Goal: Task Accomplishment & Management: Complete application form

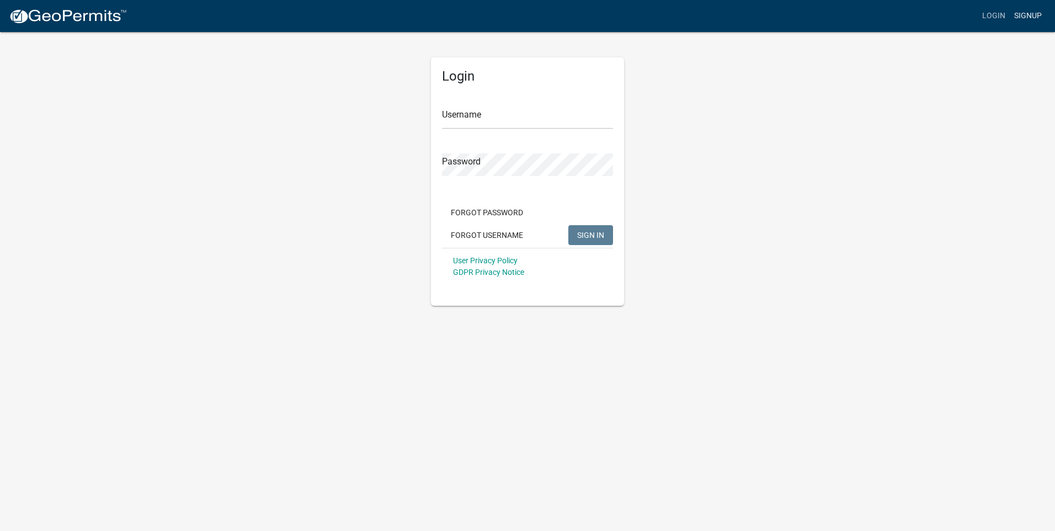
click at [1039, 13] on link "Signup" at bounding box center [1028, 16] width 36 height 21
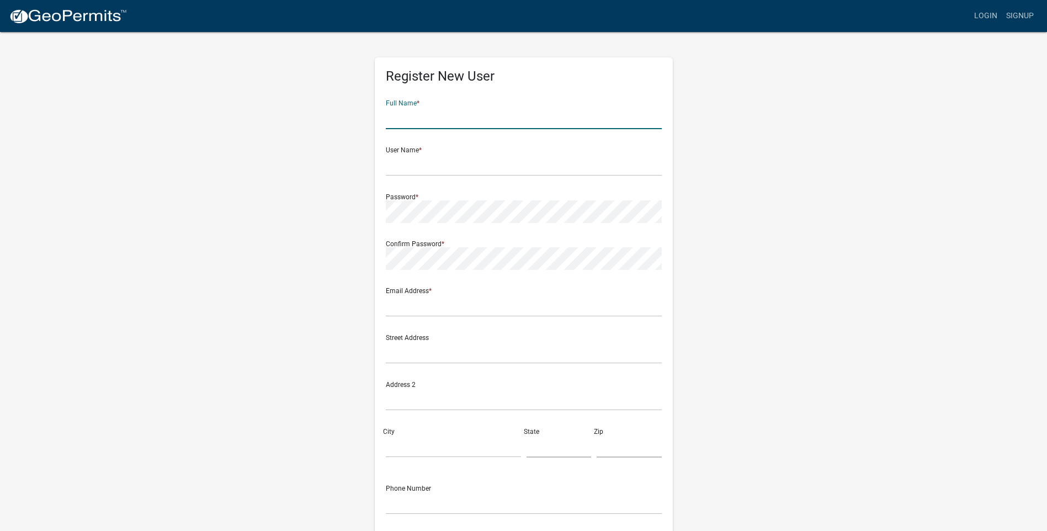
click at [405, 107] on input "text" at bounding box center [524, 118] width 276 height 23
click at [428, 119] on input "mick" at bounding box center [524, 118] width 276 height 23
type input "[PERSON_NAME]"
click at [422, 157] on input "text" at bounding box center [524, 164] width 276 height 23
type input "leas"
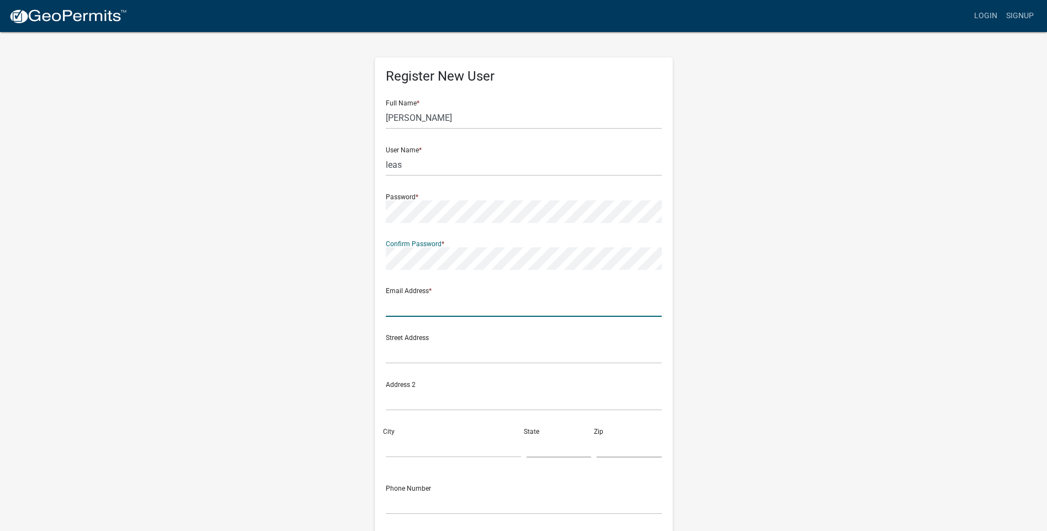
click at [447, 297] on input "text" at bounding box center [524, 305] width 276 height 23
type input "[EMAIL_ADDRESS][DOMAIN_NAME]"
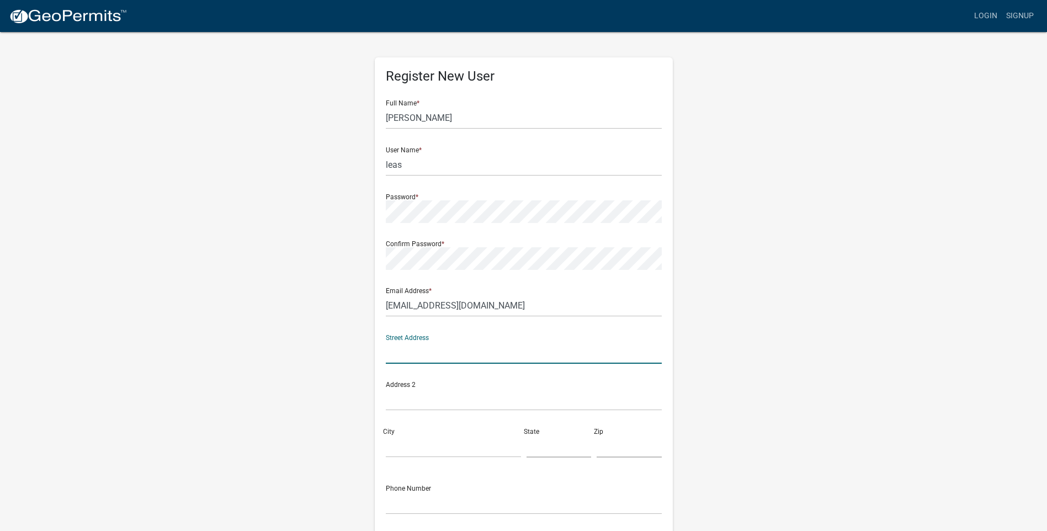
click at [409, 346] on input "text" at bounding box center [524, 352] width 276 height 23
type input "6370 S 594 W"
click at [405, 435] on input "City" at bounding box center [453, 446] width 135 height 23
type input "[PERSON_NAME]"
click at [549, 449] on input "text" at bounding box center [559, 446] width 65 height 23
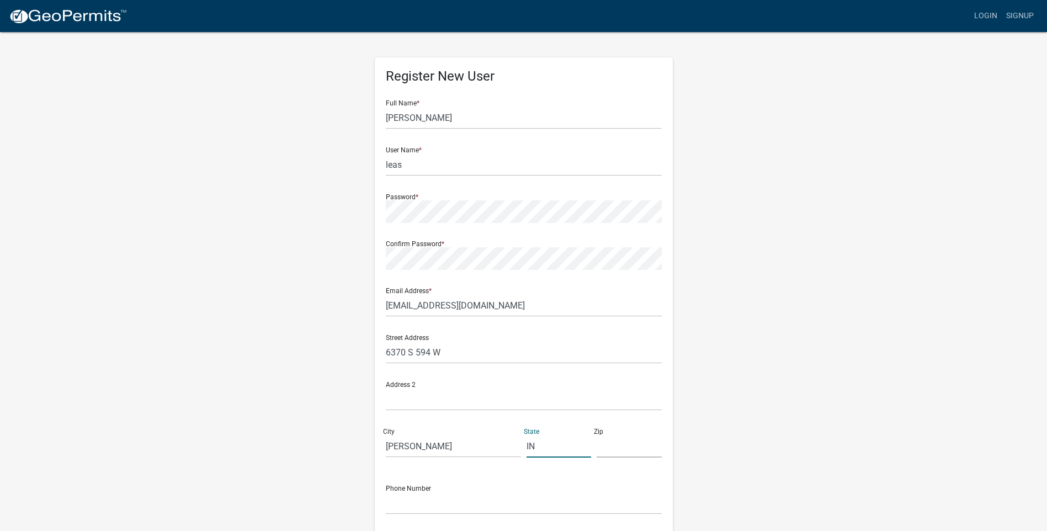
type input "IN"
click at [631, 446] on input "text" at bounding box center [629, 446] width 65 height 23
type input "46792"
drag, startPoint x: 443, startPoint y: 498, endPoint x: 470, endPoint y: 497, distance: 27.6
click at [443, 498] on input "text" at bounding box center [524, 503] width 276 height 23
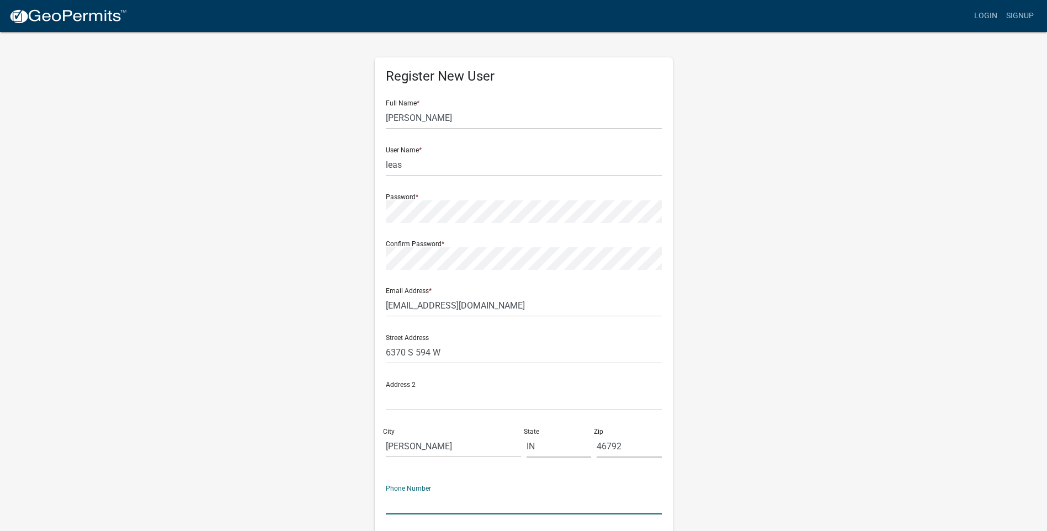
type input "7"
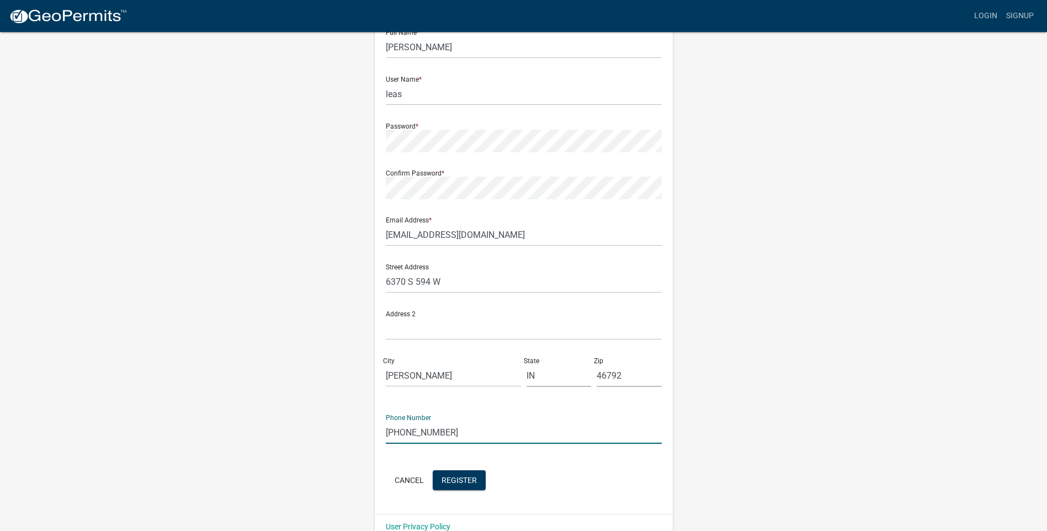
scroll to position [91, 0]
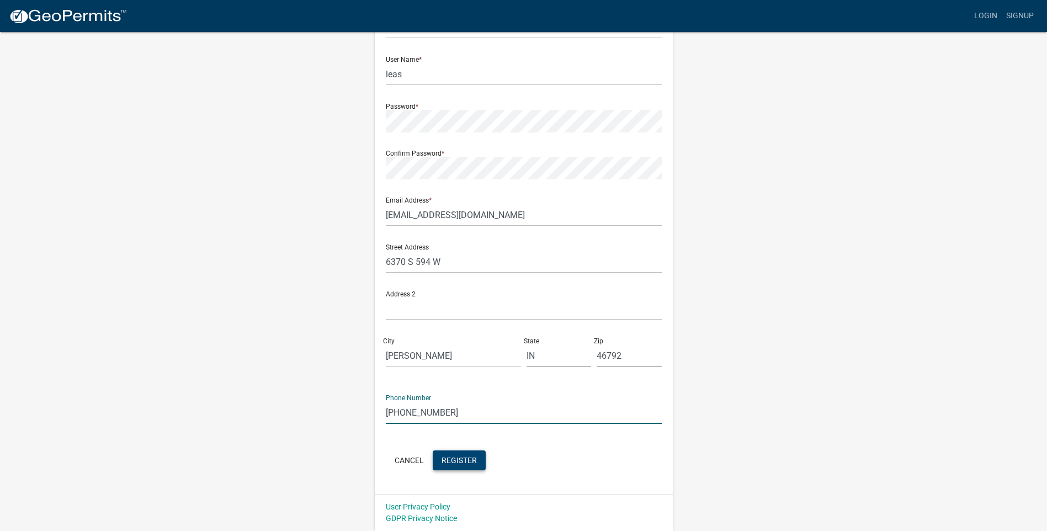
type input "[PHONE_NUMBER]"
drag, startPoint x: 459, startPoint y: 461, endPoint x: 455, endPoint y: 465, distance: 5.9
click at [455, 464] on span "Register" at bounding box center [459, 459] width 35 height 9
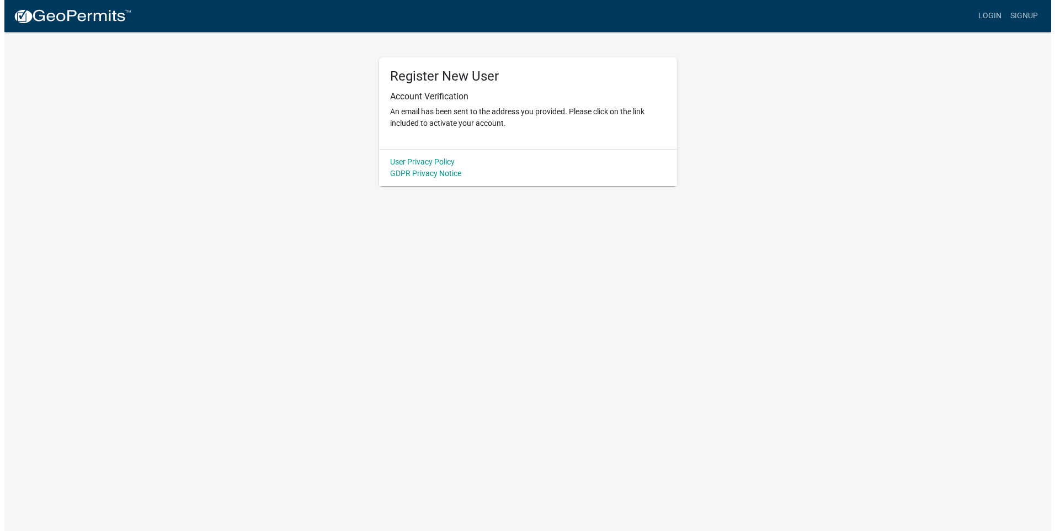
scroll to position [0, 0]
click at [428, 163] on link "User Privacy Policy" at bounding box center [422, 161] width 65 height 9
click at [991, 14] on link "Login" at bounding box center [994, 16] width 32 height 21
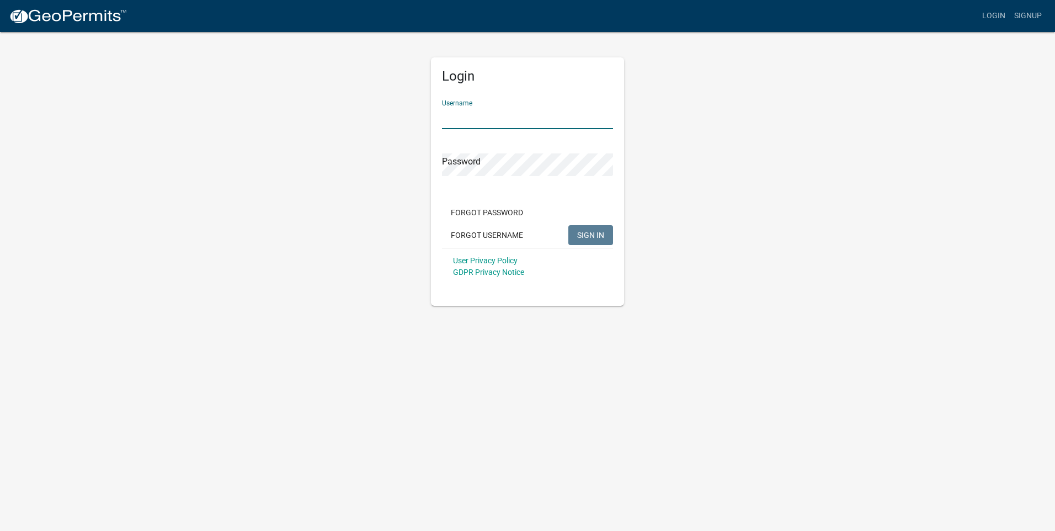
drag, startPoint x: 518, startPoint y: 120, endPoint x: 522, endPoint y: 115, distance: 6.2
click at [518, 120] on input "Username" at bounding box center [527, 118] width 171 height 23
click at [587, 234] on span "SIGN IN" at bounding box center [590, 234] width 27 height 9
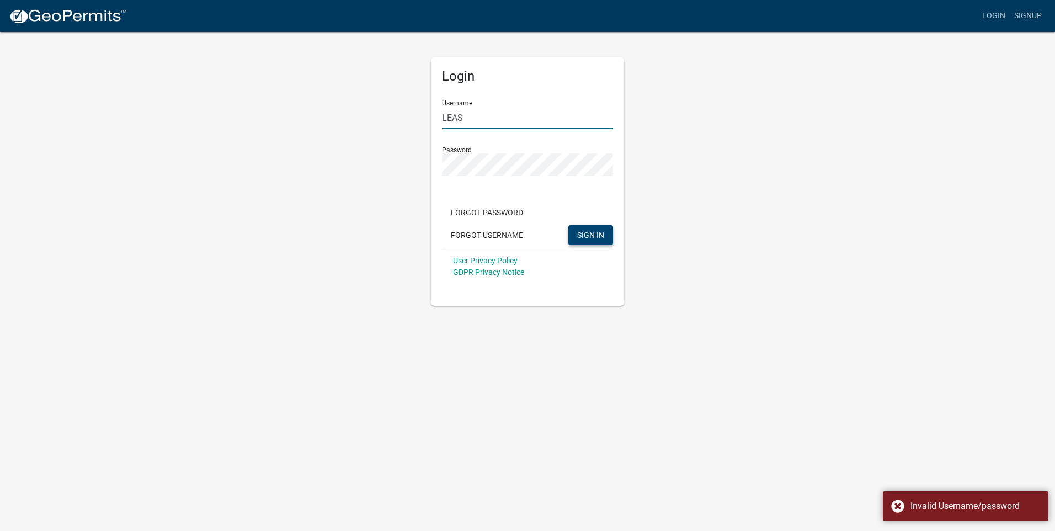
click at [483, 118] on input "LEAS" at bounding box center [527, 118] width 171 height 23
click at [598, 231] on span "SIGN IN" at bounding box center [590, 234] width 27 height 9
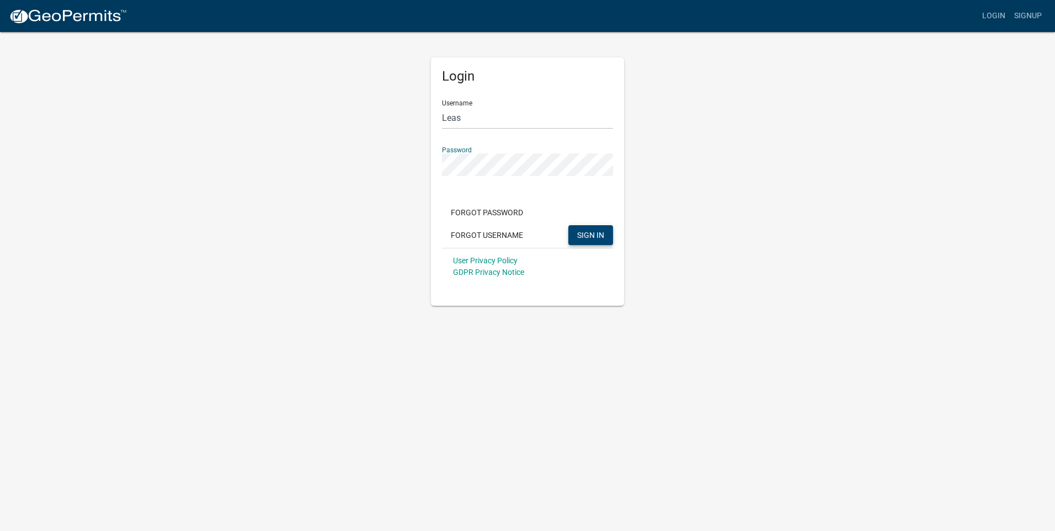
click at [590, 235] on span "SIGN IN" at bounding box center [590, 234] width 27 height 9
click at [447, 117] on input "Leas" at bounding box center [527, 118] width 171 height 23
type input "leas"
click at [606, 231] on button "SIGN IN" at bounding box center [590, 235] width 45 height 20
click at [505, 212] on button "Forgot Password" at bounding box center [487, 213] width 90 height 20
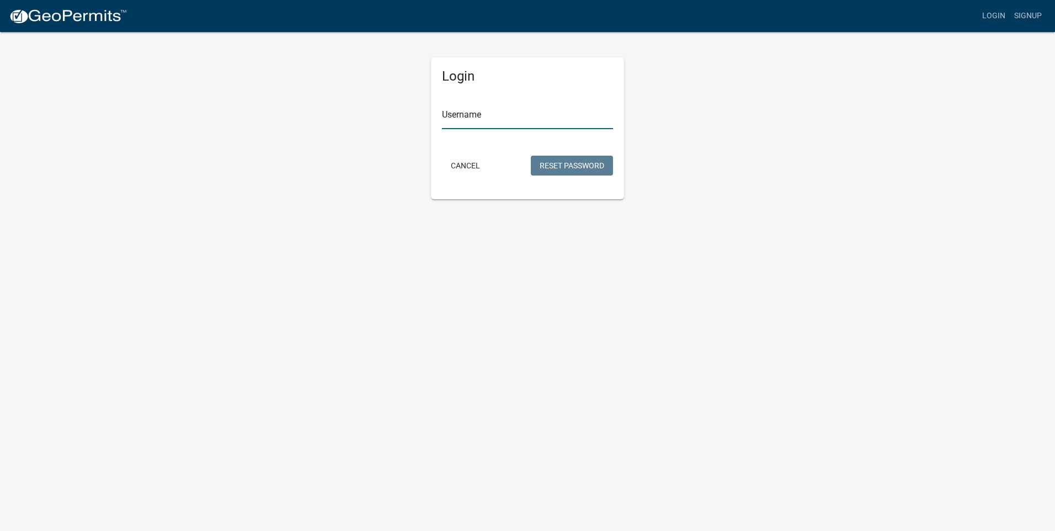
click at [468, 121] on input "Username" at bounding box center [527, 118] width 171 height 23
type input "l"
type input "leas"
click at [580, 162] on button "Reset Password" at bounding box center [572, 166] width 82 height 20
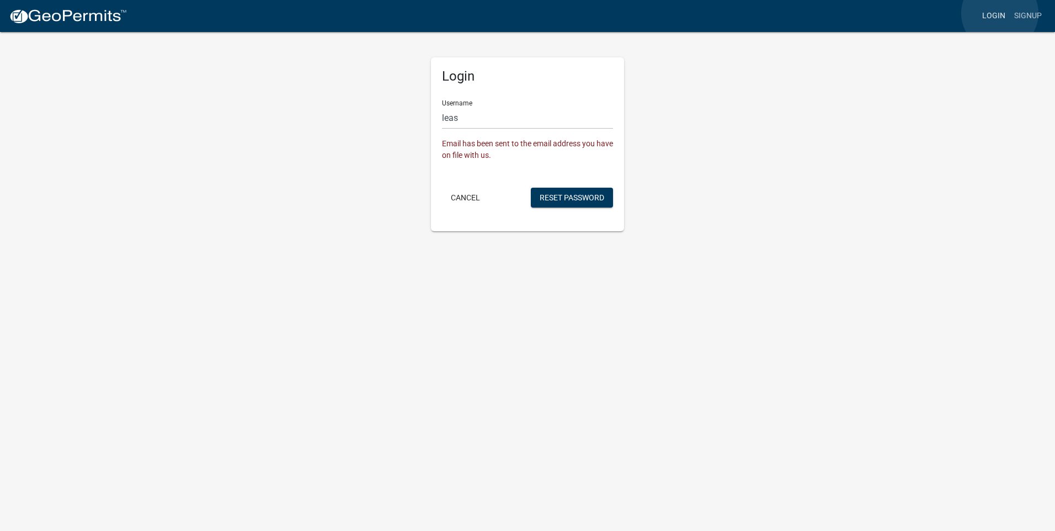
click at [1000, 13] on link "Login" at bounding box center [994, 16] width 32 height 21
click at [460, 199] on button "Cancel" at bounding box center [465, 198] width 47 height 20
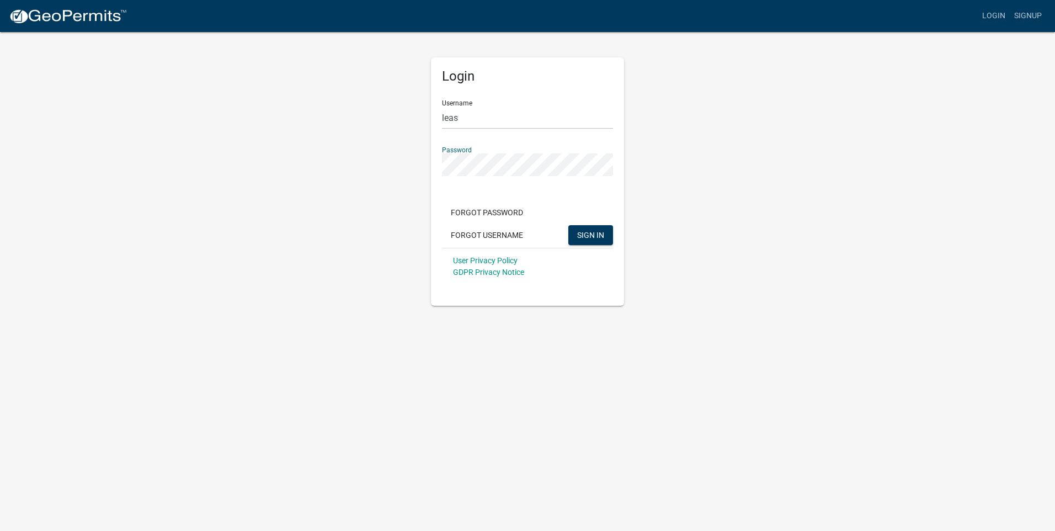
click at [256, 151] on div "Login Username leas Password Forgot Password Forgot Username SIGN IN User Priva…" at bounding box center [527, 168] width 629 height 275
click at [592, 236] on span "SIGN IN" at bounding box center [590, 234] width 27 height 9
